Goal: Task Accomplishment & Management: Manage account settings

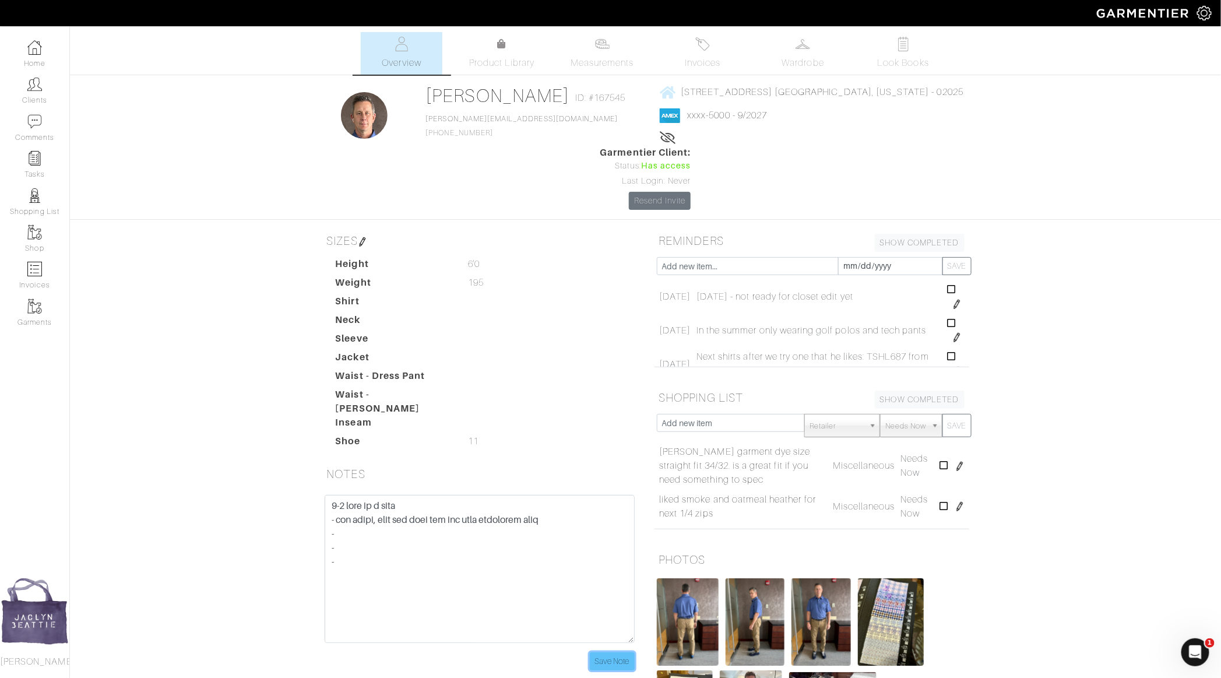
click at [621, 652] on input "Save Note" at bounding box center [612, 661] width 45 height 18
click at [44, 93] on link "Clients" at bounding box center [34, 90] width 69 height 37
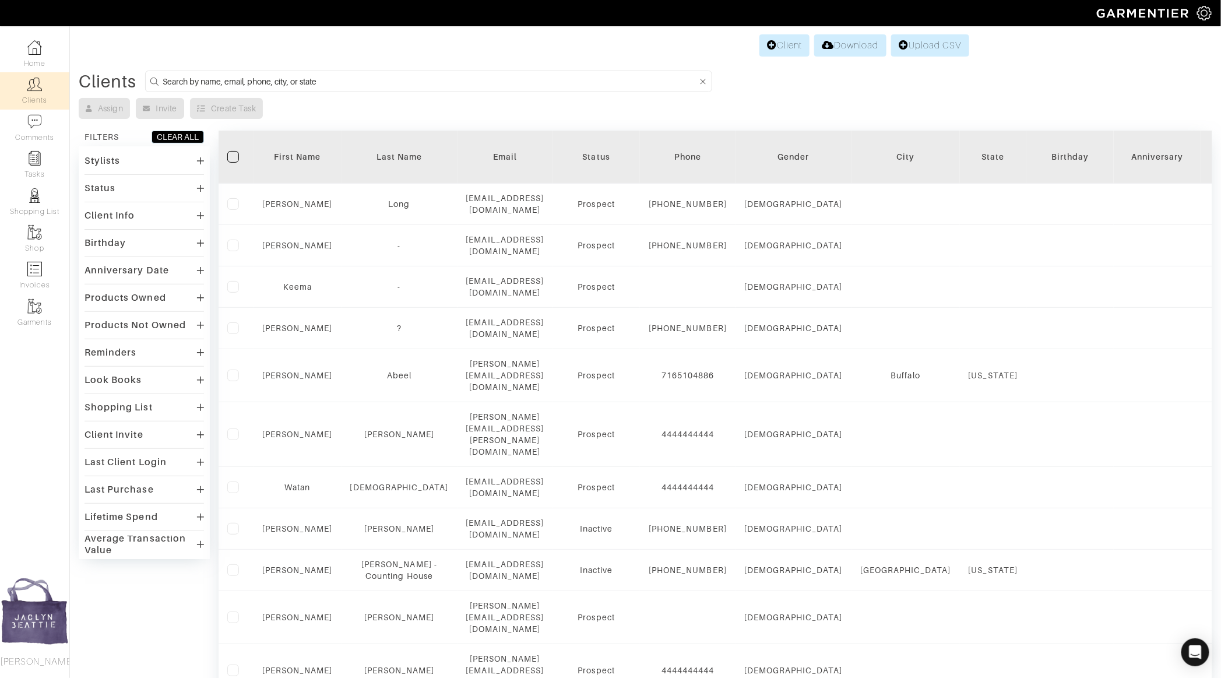
click at [223, 79] on input at bounding box center [430, 81] width 534 height 15
type input "david biele"
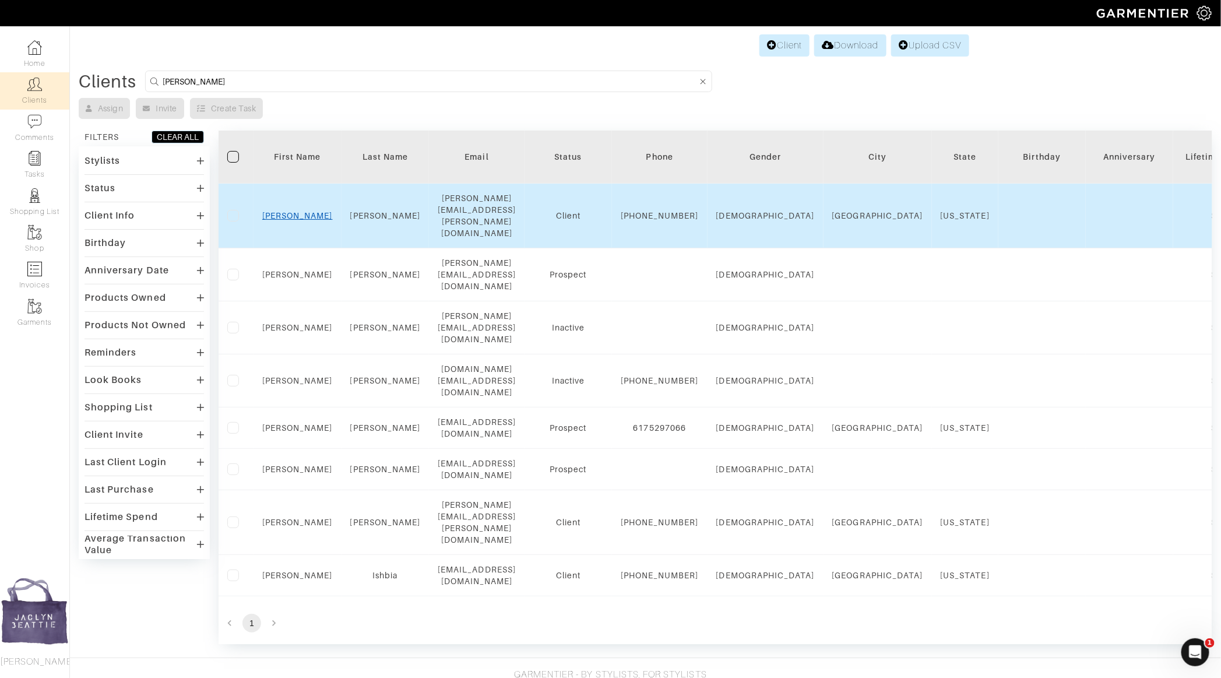
click at [294, 211] on link "David" at bounding box center [297, 215] width 71 height 9
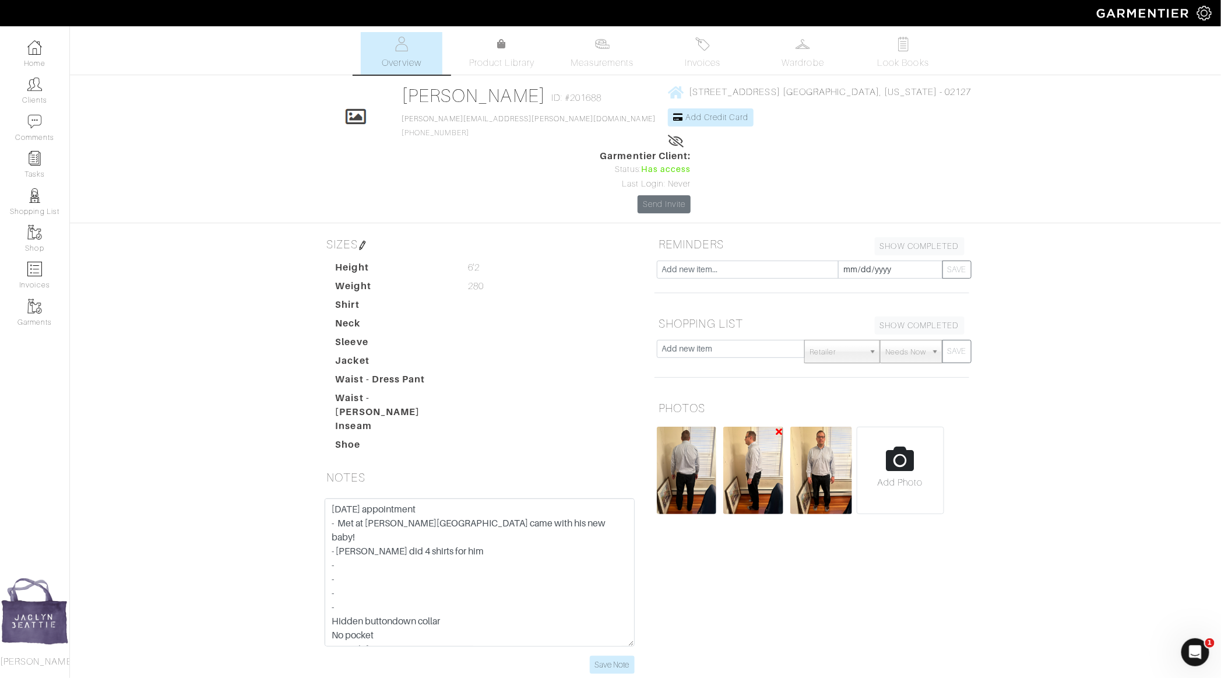
click at [741, 427] on img at bounding box center [752, 470] width 59 height 87
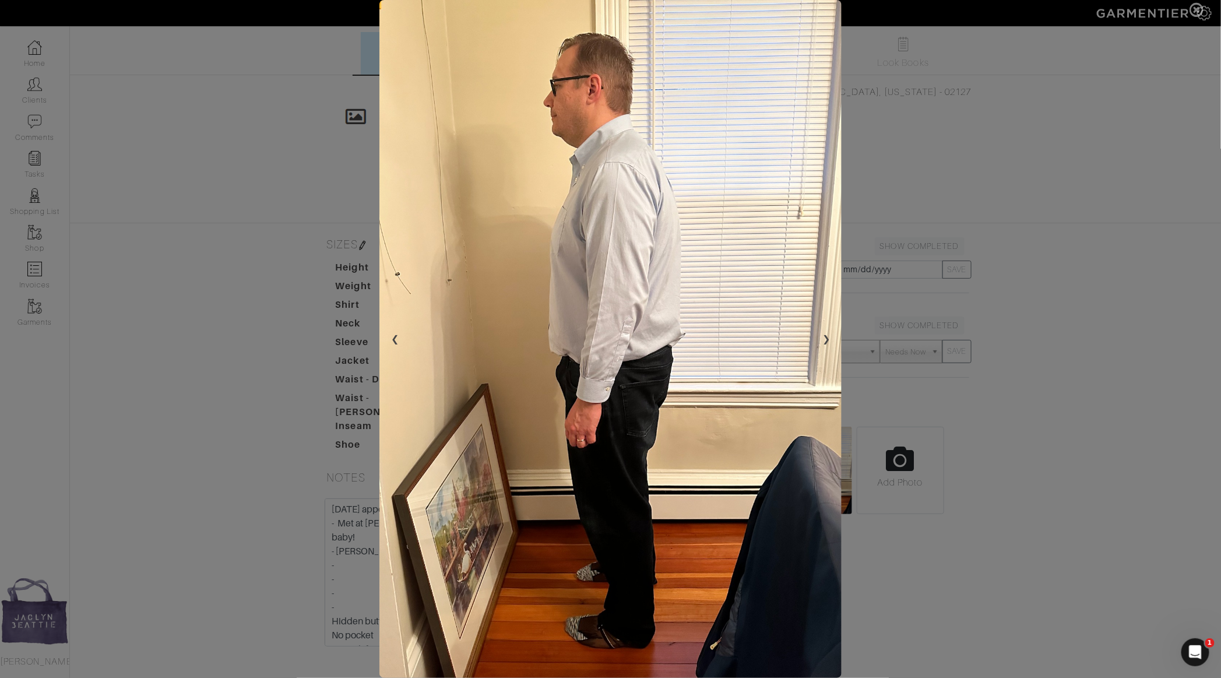
click at [862, 190] on span at bounding box center [610, 339] width 1221 height 678
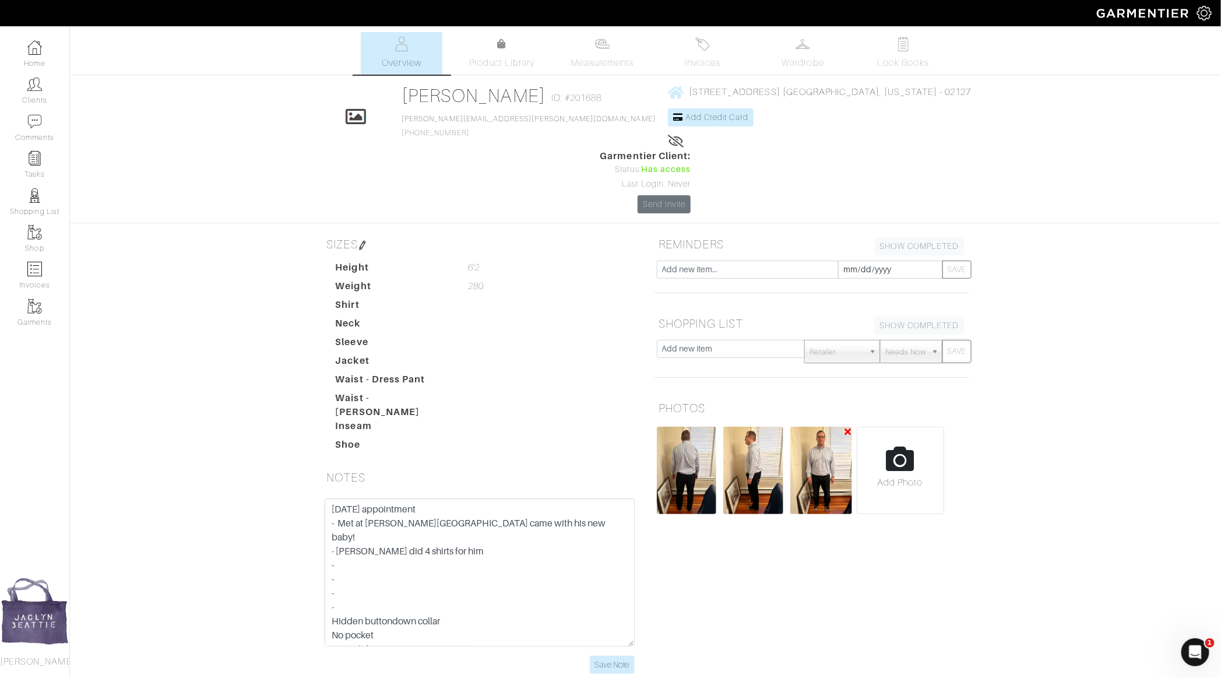
click at [822, 427] on img at bounding box center [821, 470] width 62 height 87
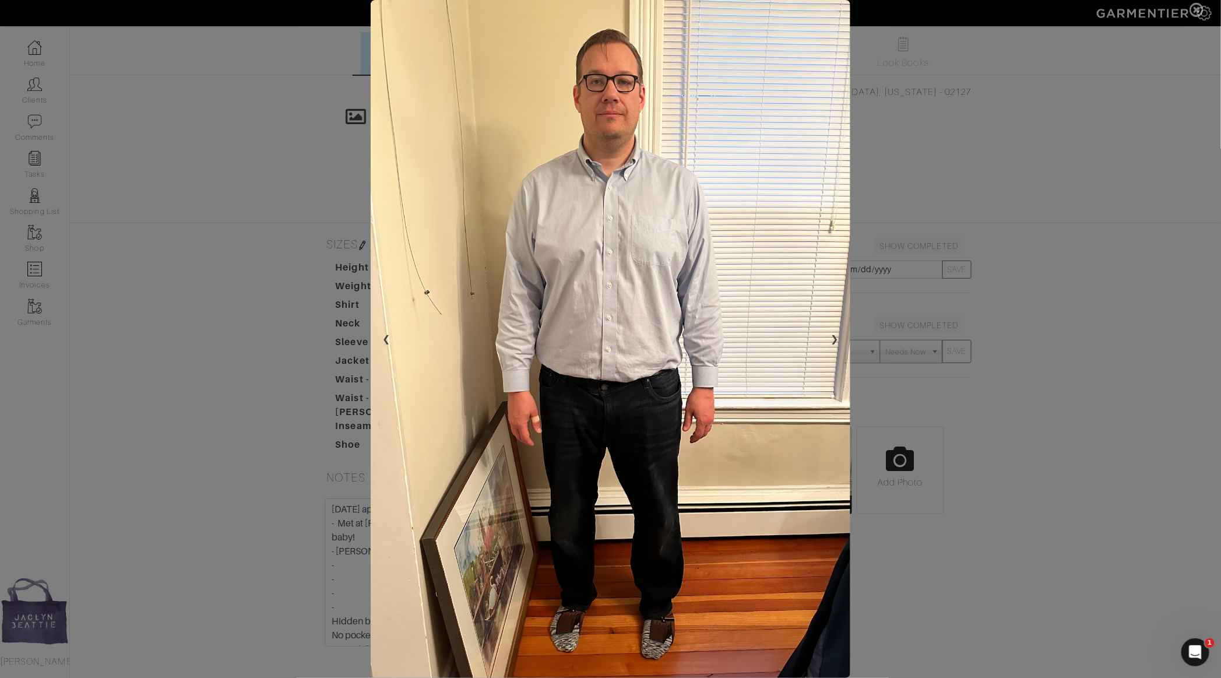
click at [882, 235] on span at bounding box center [610, 339] width 1221 height 678
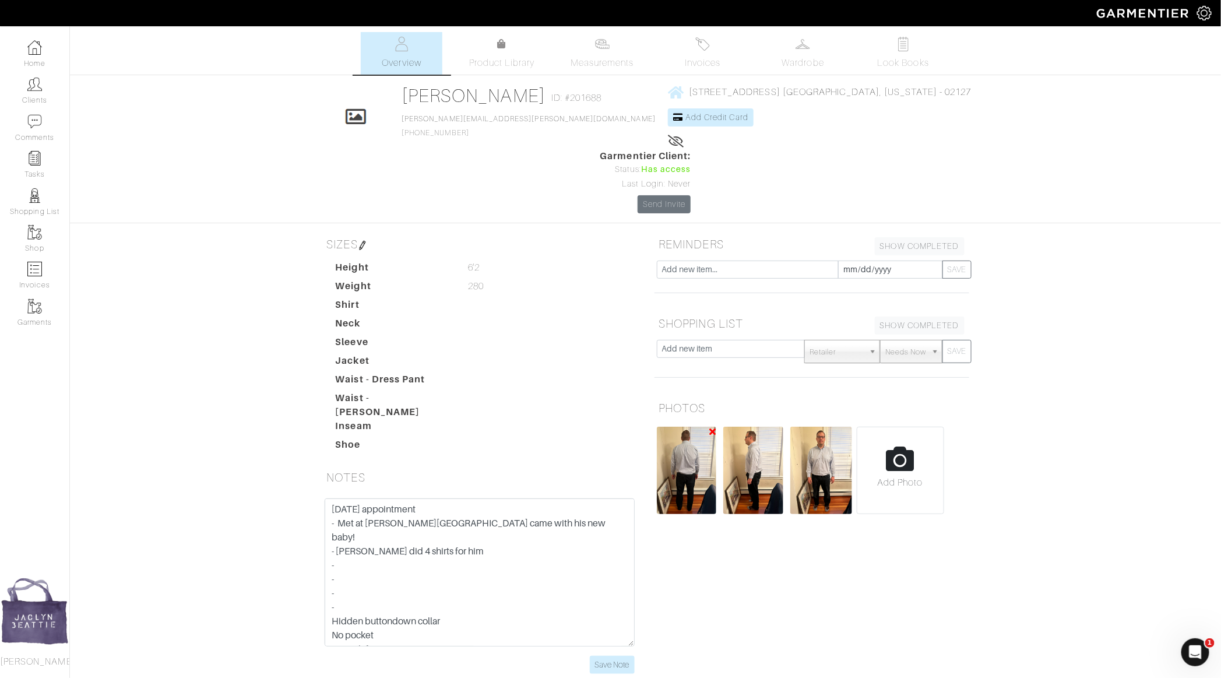
click at [681, 427] on img at bounding box center [687, 470] width 60 height 87
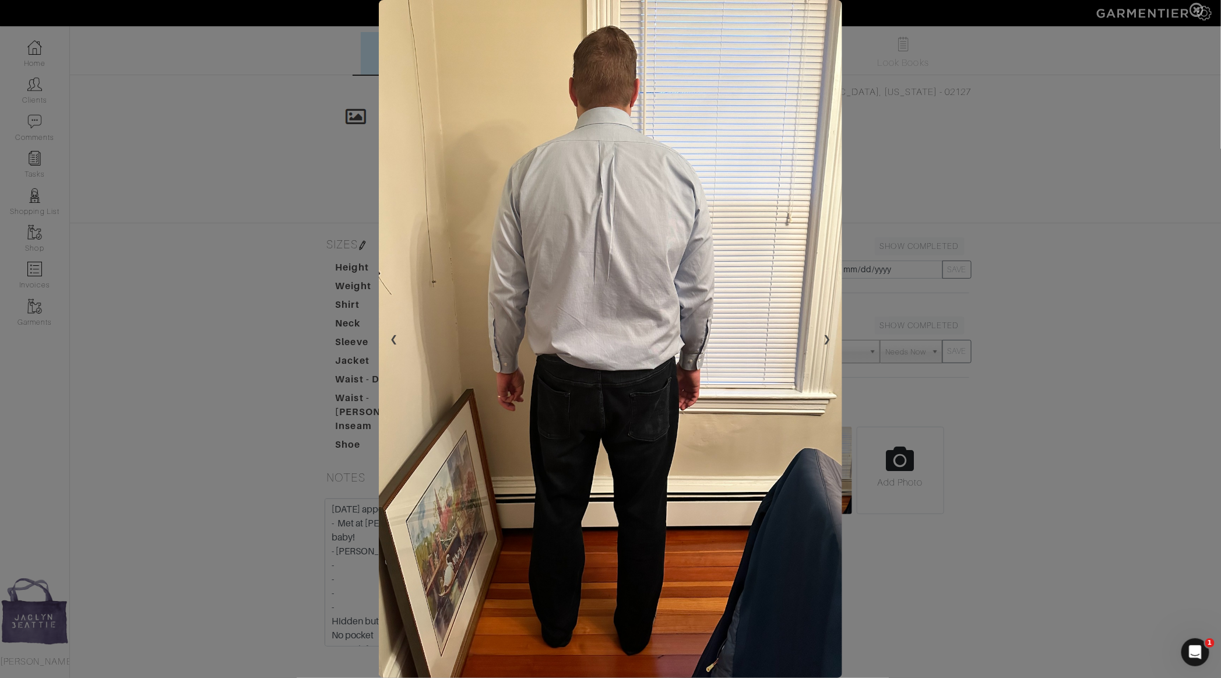
click at [1095, 283] on span at bounding box center [610, 339] width 1221 height 678
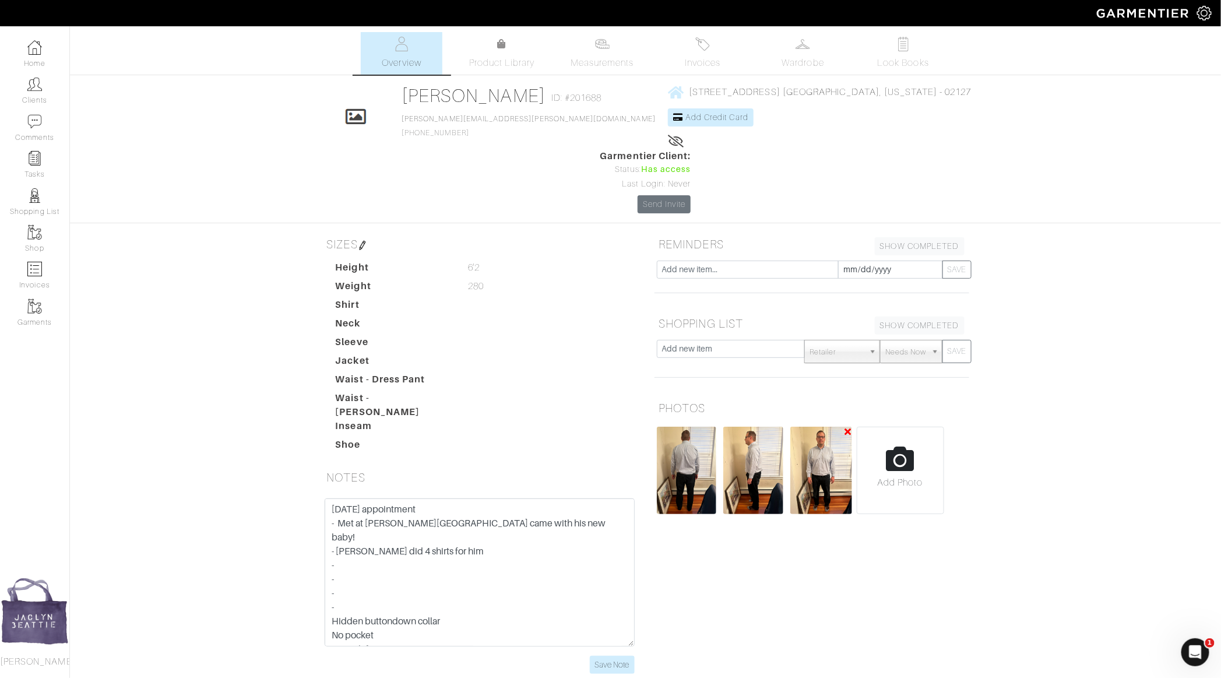
click at [825, 427] on img at bounding box center [821, 470] width 62 height 87
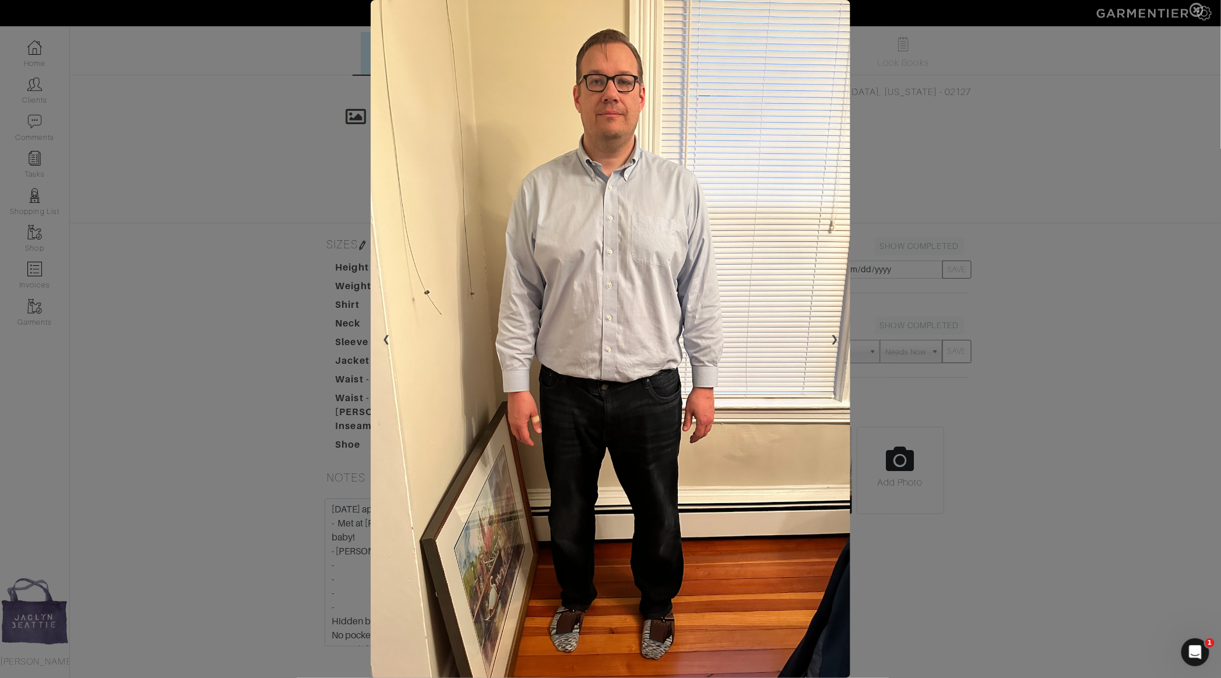
click at [1008, 244] on span at bounding box center [610, 339] width 1221 height 678
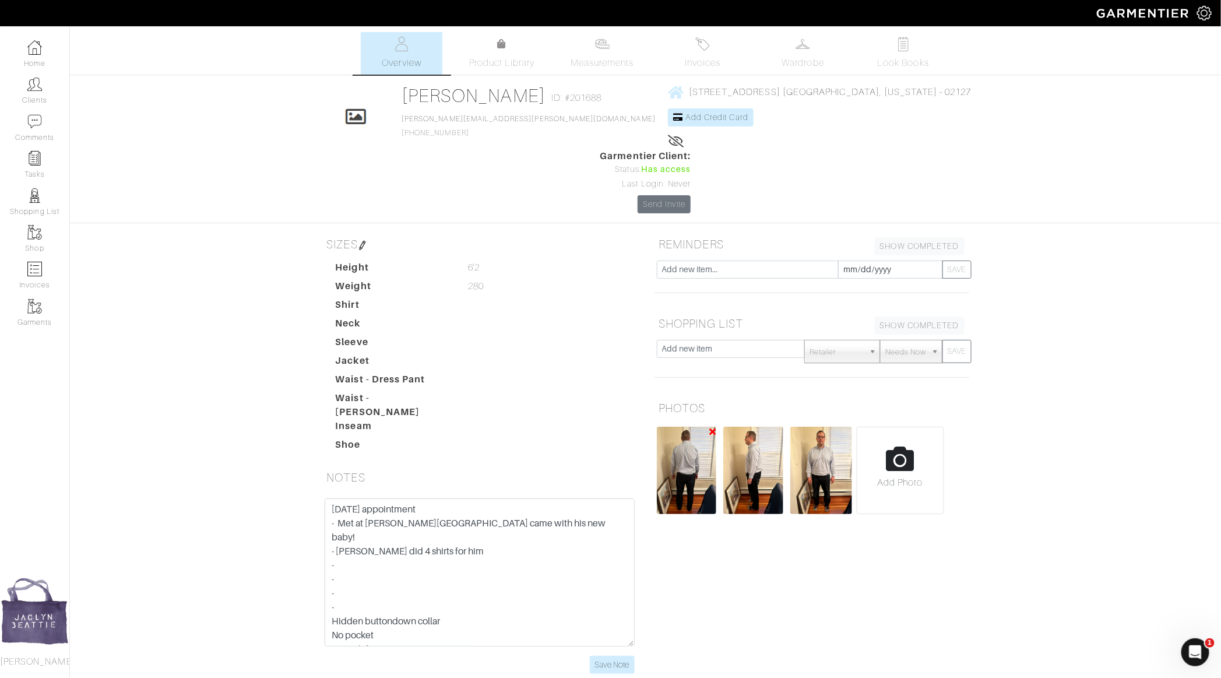
click at [690, 427] on img at bounding box center [687, 470] width 60 height 87
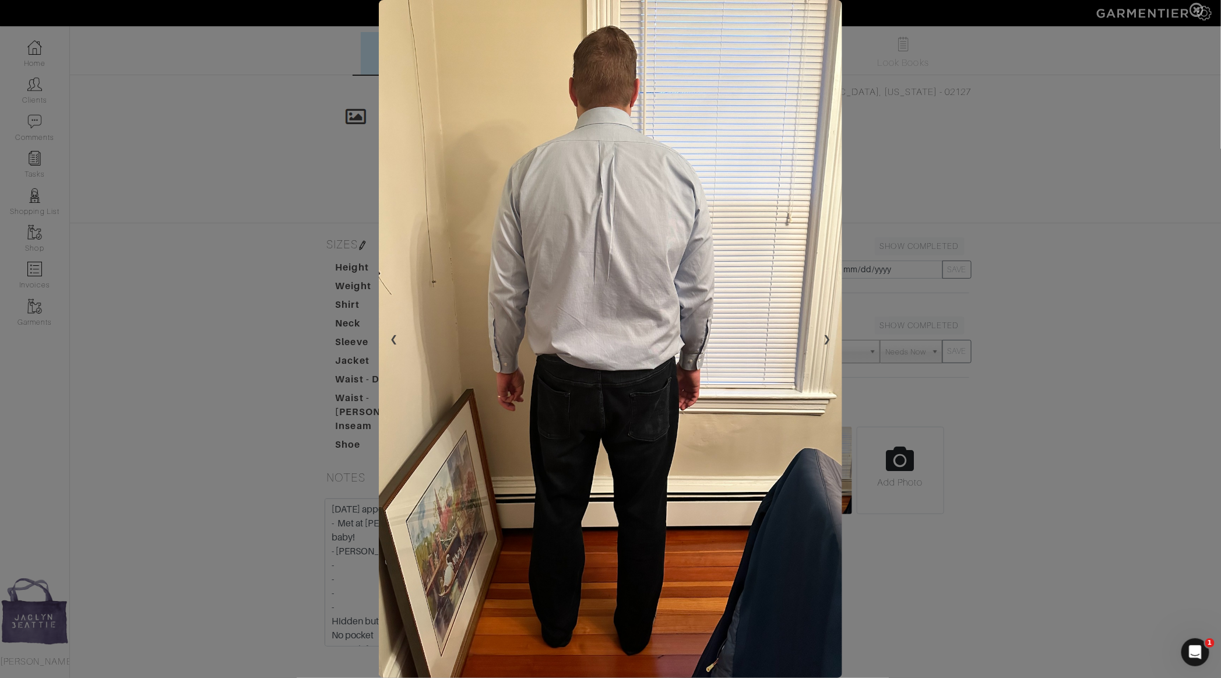
click at [1074, 385] on span at bounding box center [610, 339] width 1221 height 678
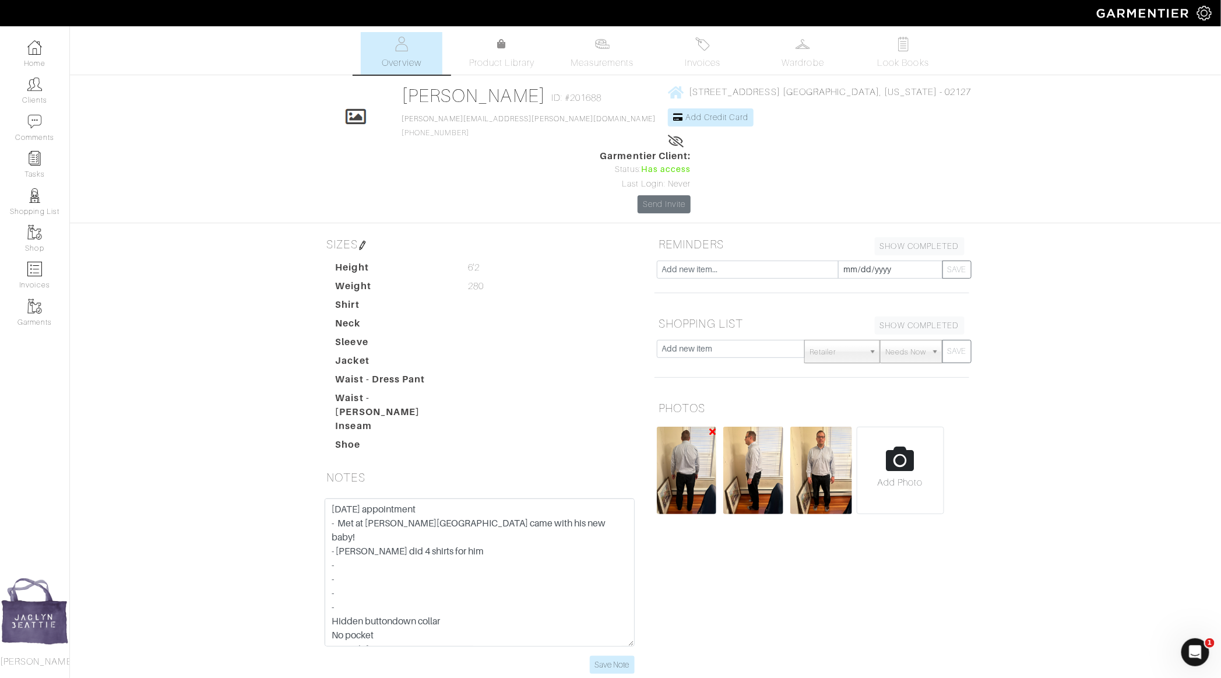
click at [689, 427] on img at bounding box center [687, 470] width 60 height 87
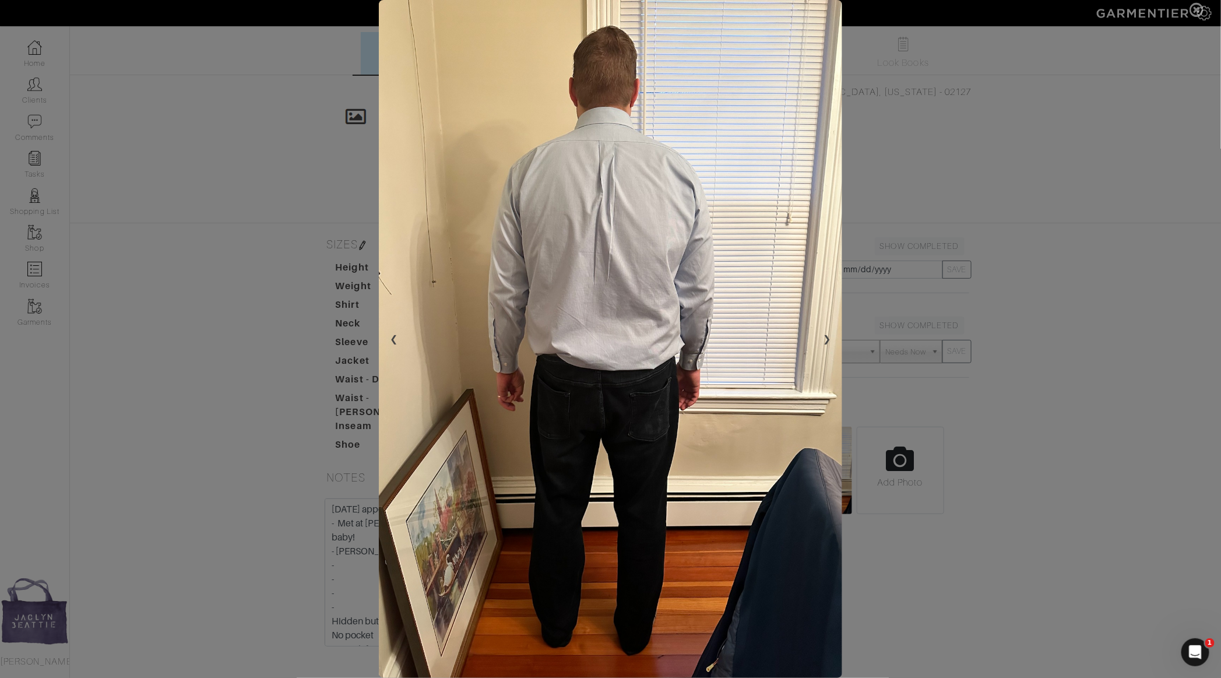
click at [999, 347] on span at bounding box center [610, 339] width 1221 height 678
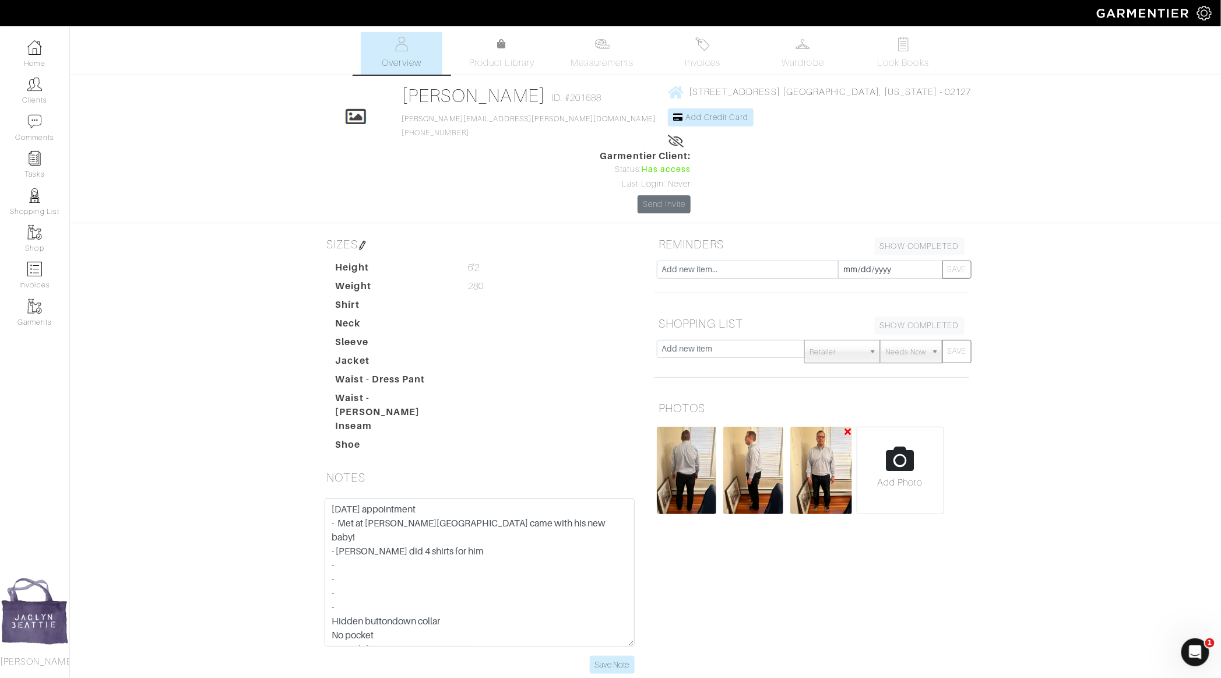
click at [817, 427] on img at bounding box center [821, 470] width 62 height 87
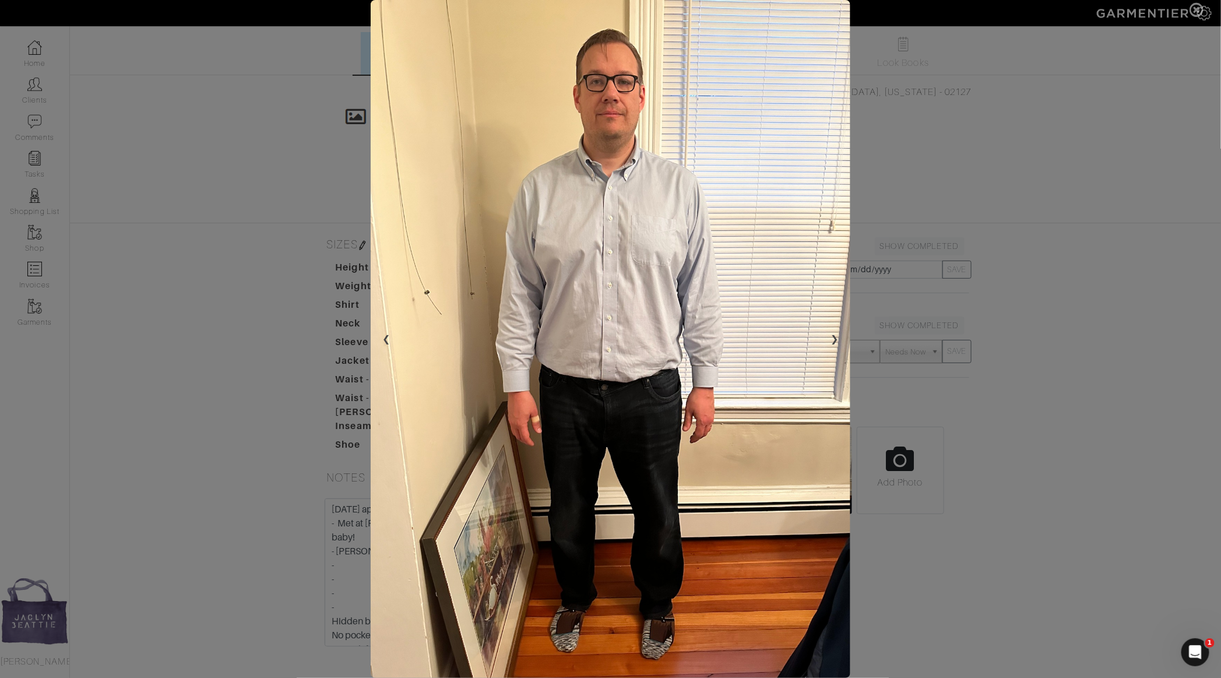
click at [299, 233] on span at bounding box center [610, 339] width 1221 height 678
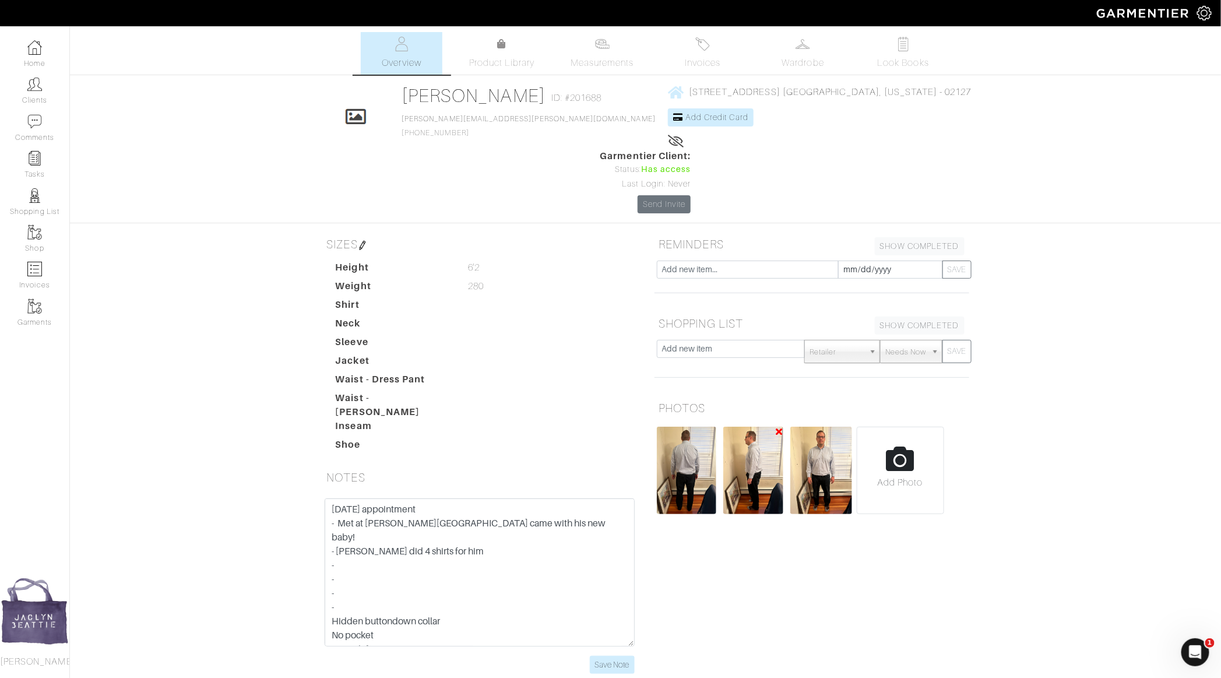
click at [757, 427] on img at bounding box center [752, 470] width 59 height 87
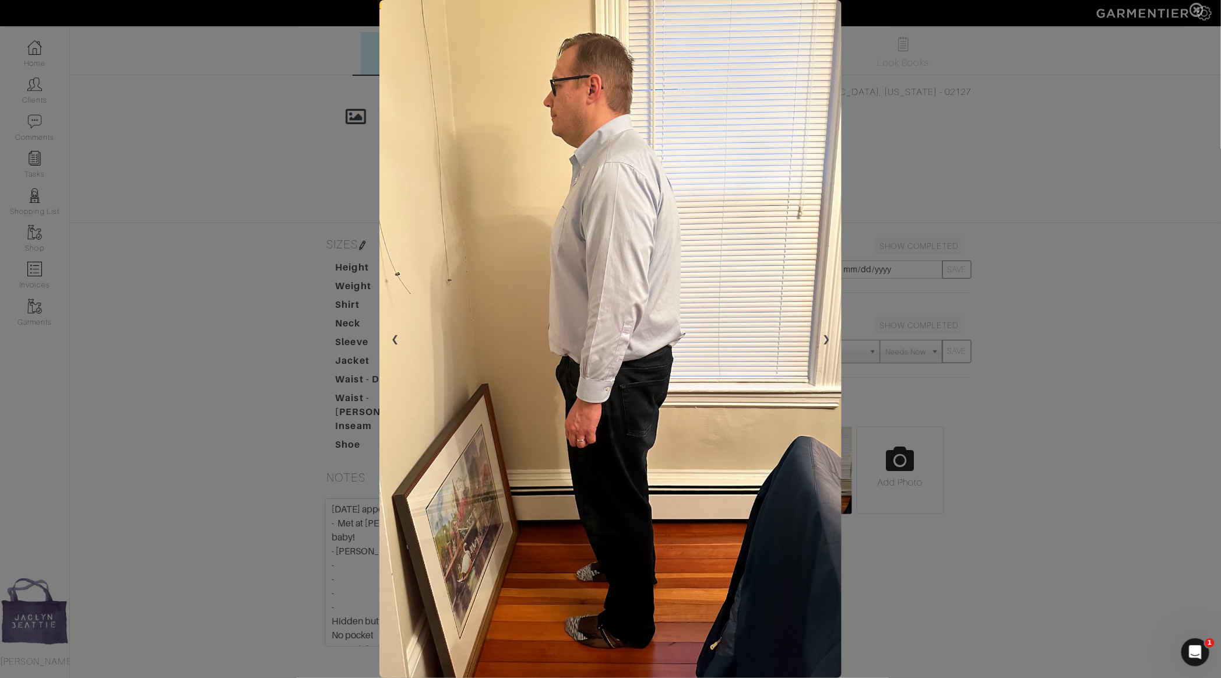
click at [1145, 198] on span at bounding box center [610, 339] width 1221 height 678
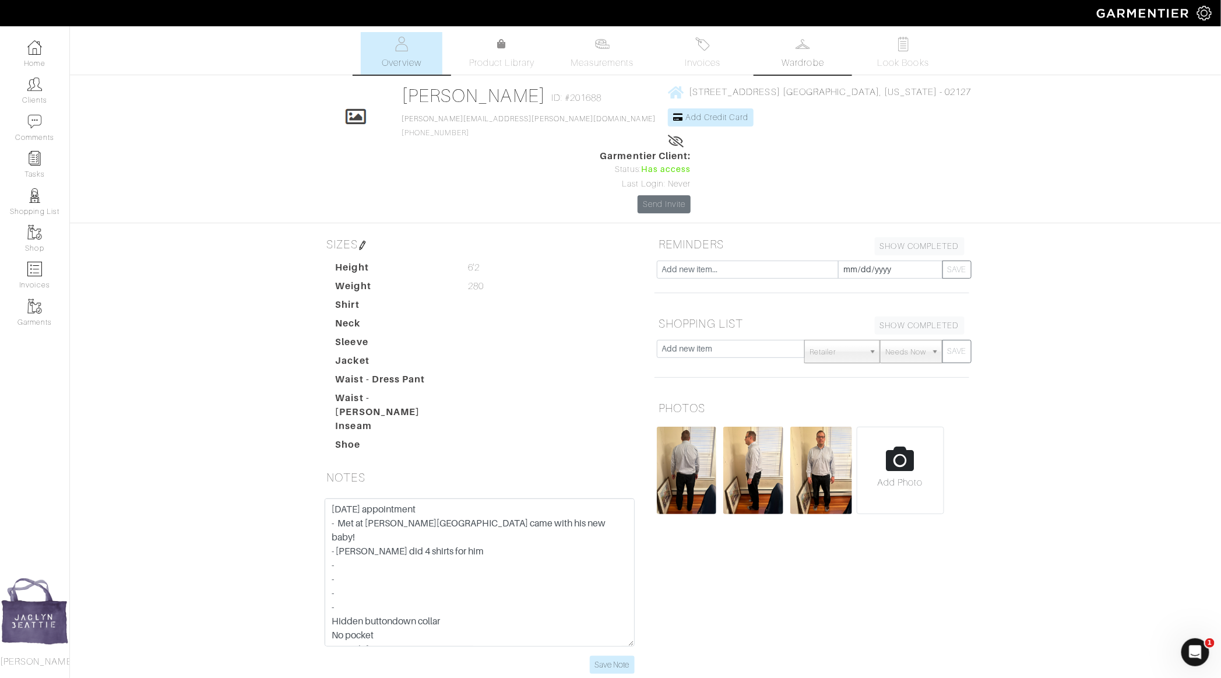
click at [803, 55] on link "Wardrobe" at bounding box center [803, 53] width 82 height 43
